Goal: Obtain resource: Obtain resource

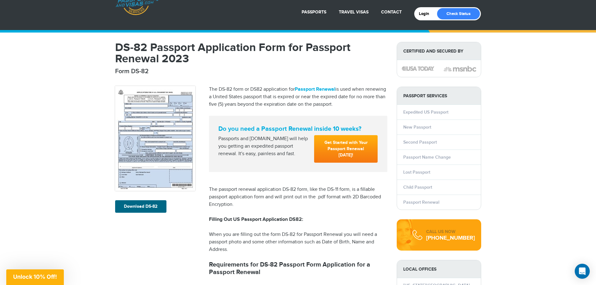
click at [158, 125] on img at bounding box center [155, 138] width 80 height 105
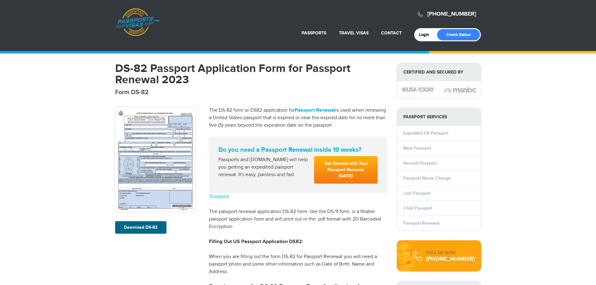
click at [160, 145] on img at bounding box center [155, 159] width 80 height 105
